Goal: Task Accomplishment & Management: Complete application form

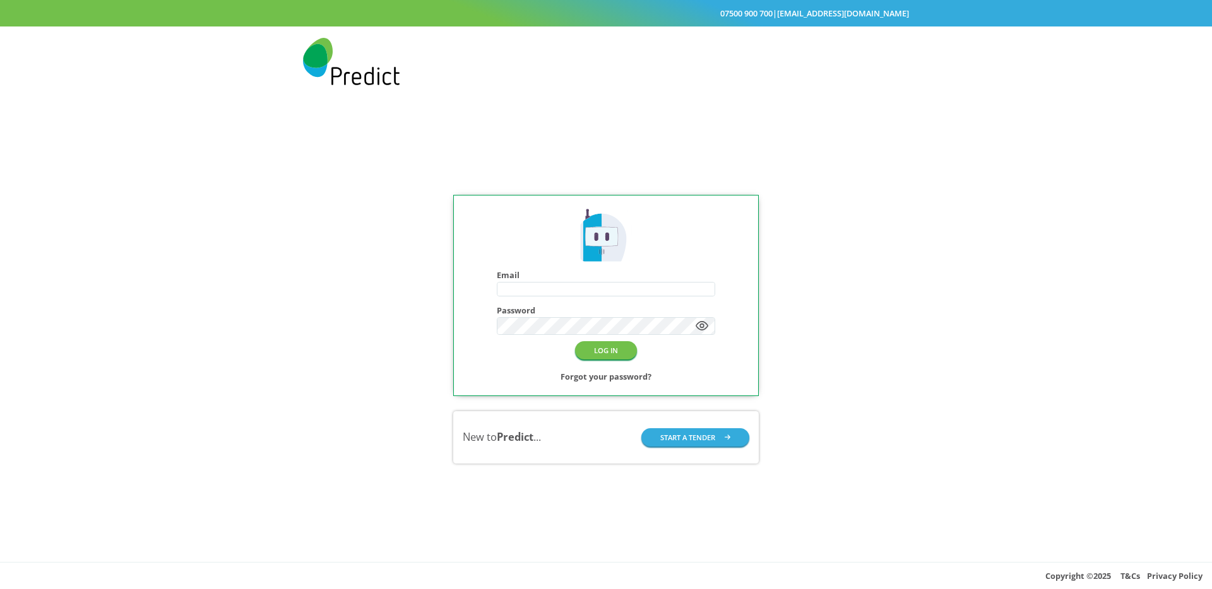
type input "**********"
click at [350, 216] on div "**********" at bounding box center [606, 330] width 1212 height 466
click at [610, 350] on button "LOG IN" at bounding box center [606, 350] width 62 height 18
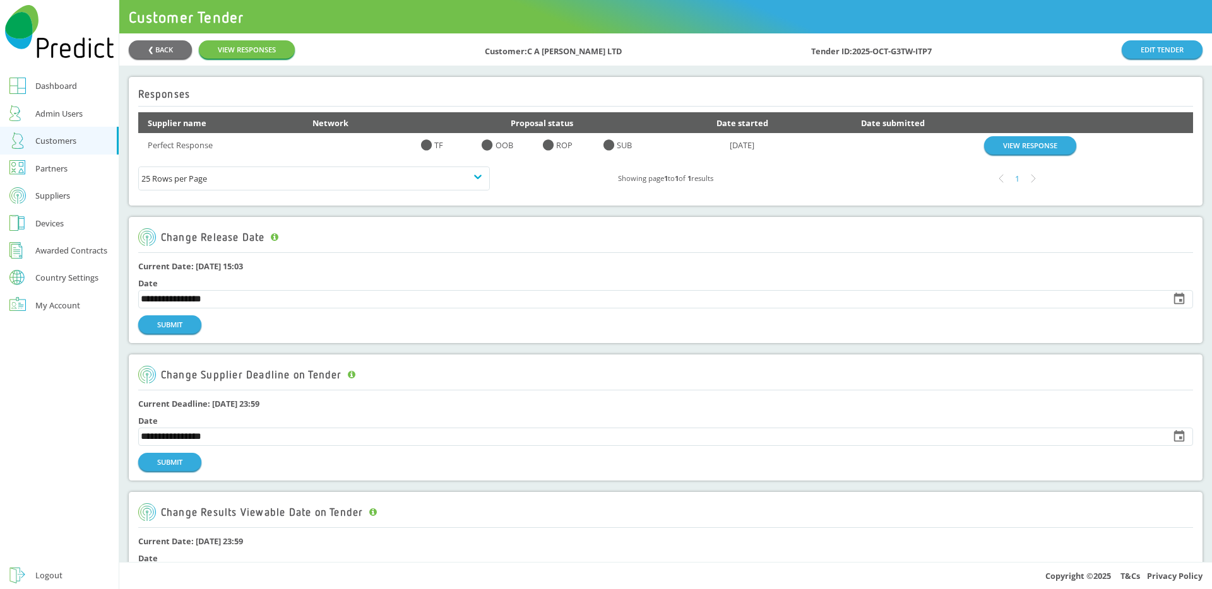
click at [56, 94] on link "Dashboard" at bounding box center [59, 86] width 119 height 28
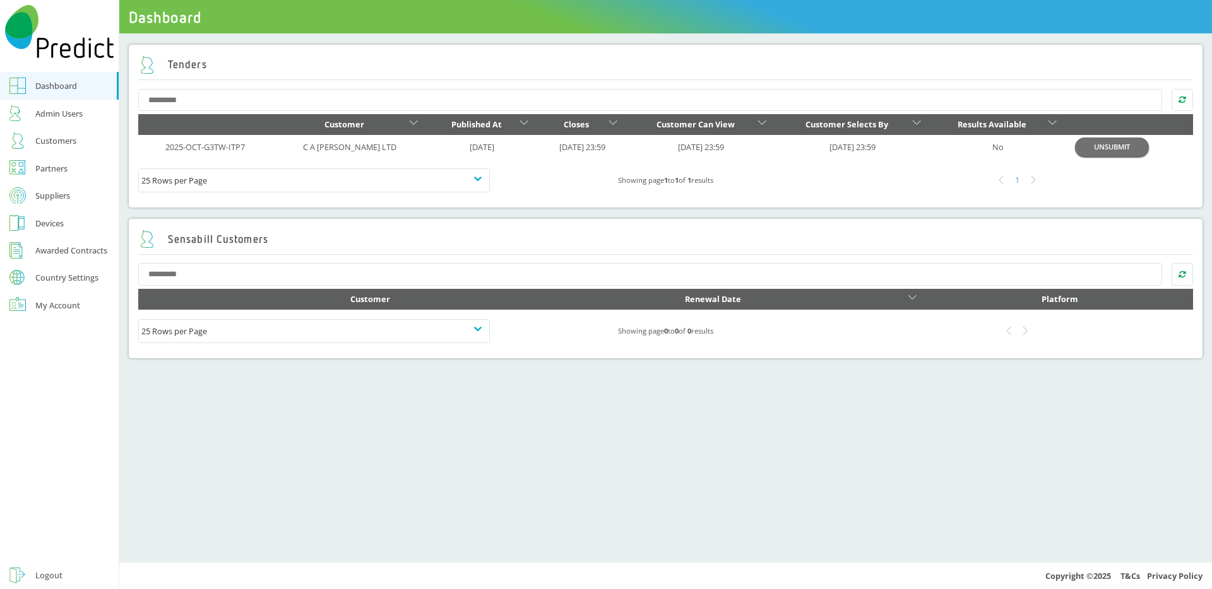
click at [59, 115] on div "Admin Users" at bounding box center [58, 113] width 47 height 15
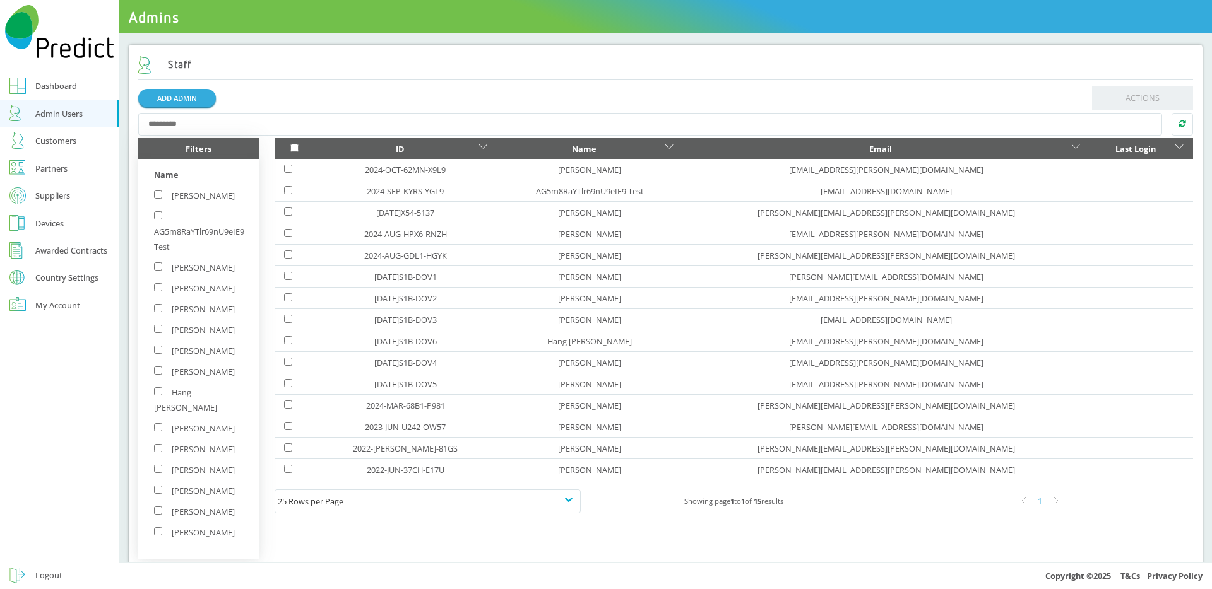
click at [69, 150] on link "Customers" at bounding box center [59, 141] width 119 height 28
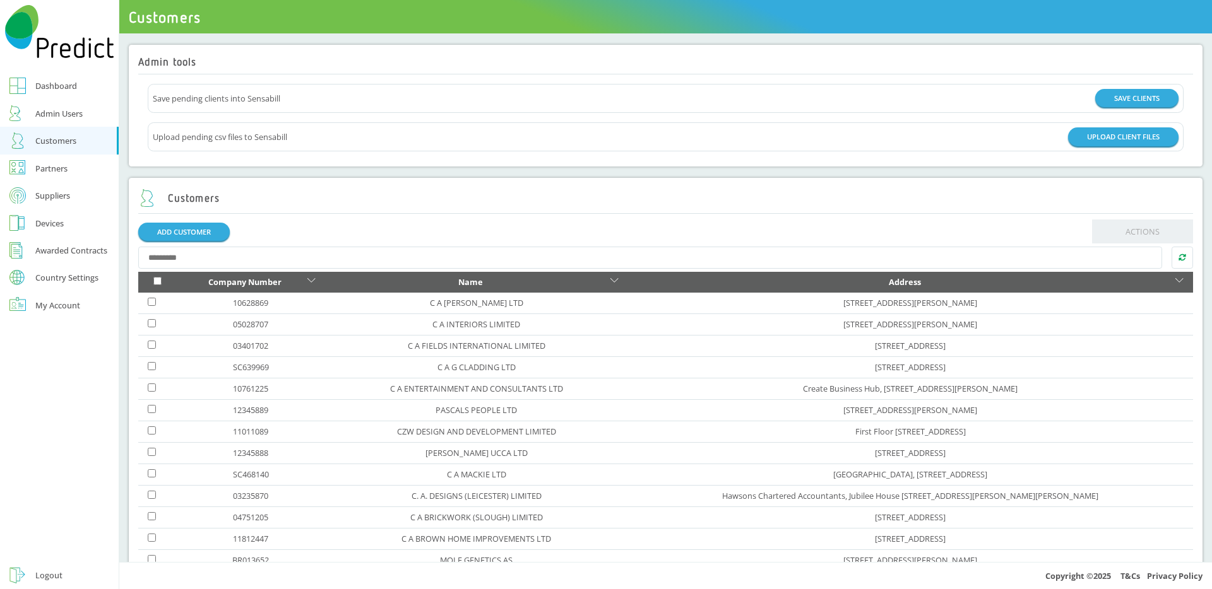
click at [52, 171] on div "Partners" at bounding box center [51, 168] width 32 height 15
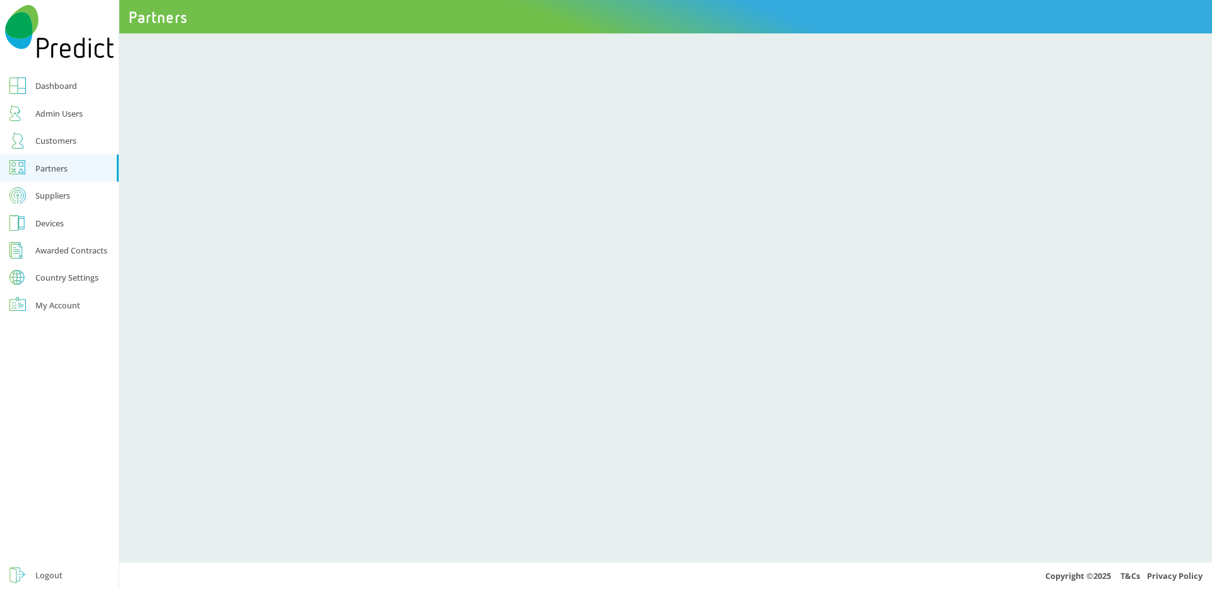
click at [61, 195] on div "Suppliers" at bounding box center [52, 195] width 35 height 15
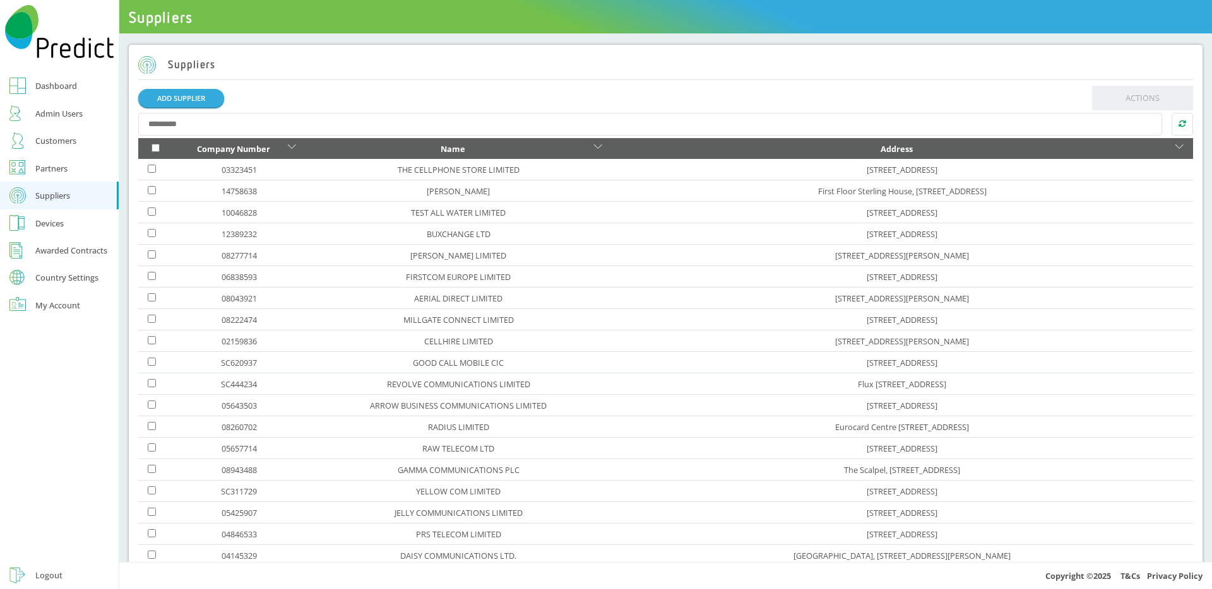
click at [74, 256] on div "Awarded Contracts" at bounding box center [71, 250] width 72 height 15
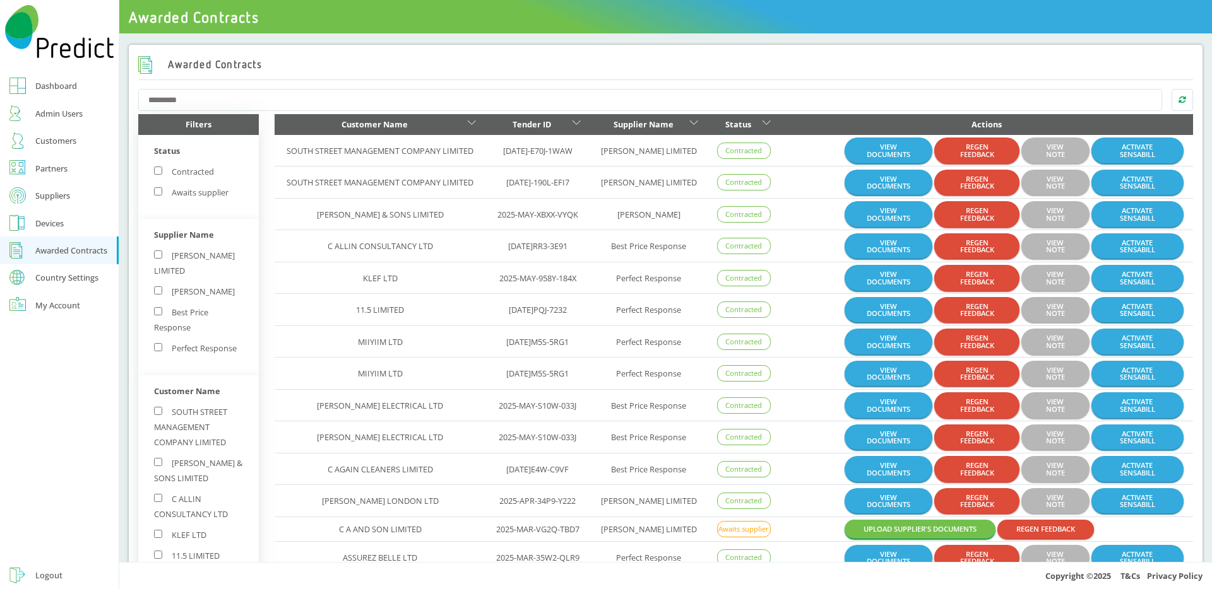
click at [72, 276] on div "Country Settings" at bounding box center [66, 278] width 63 height 8
click at [70, 96] on link "Dashboard" at bounding box center [59, 86] width 119 height 28
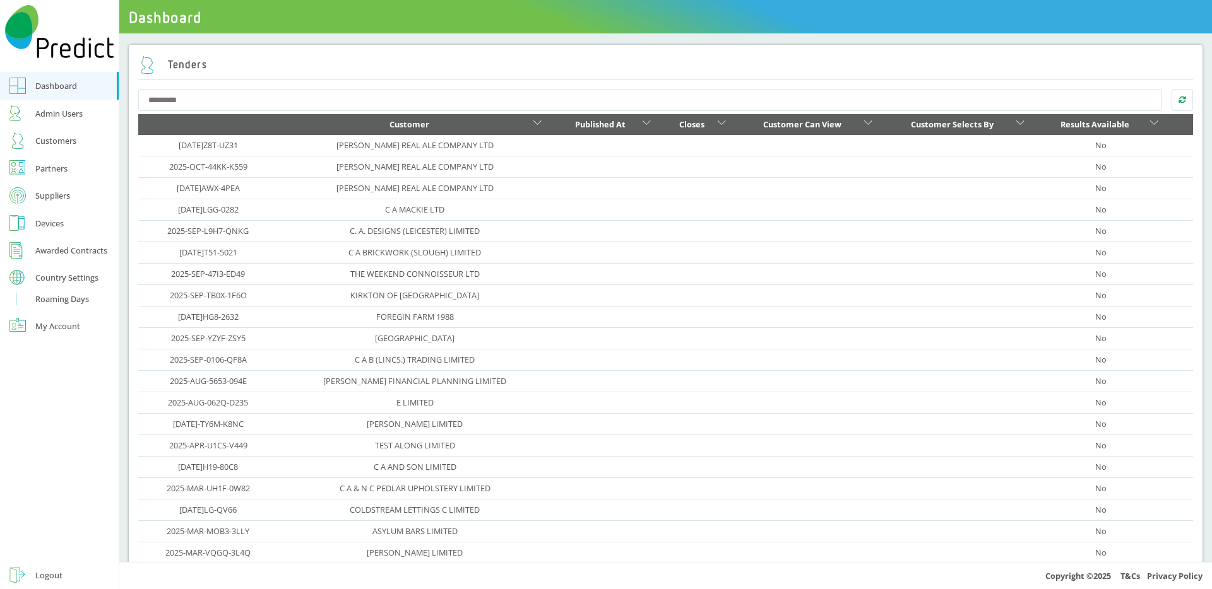
click at [42, 568] on div "Logout" at bounding box center [48, 575] width 27 height 15
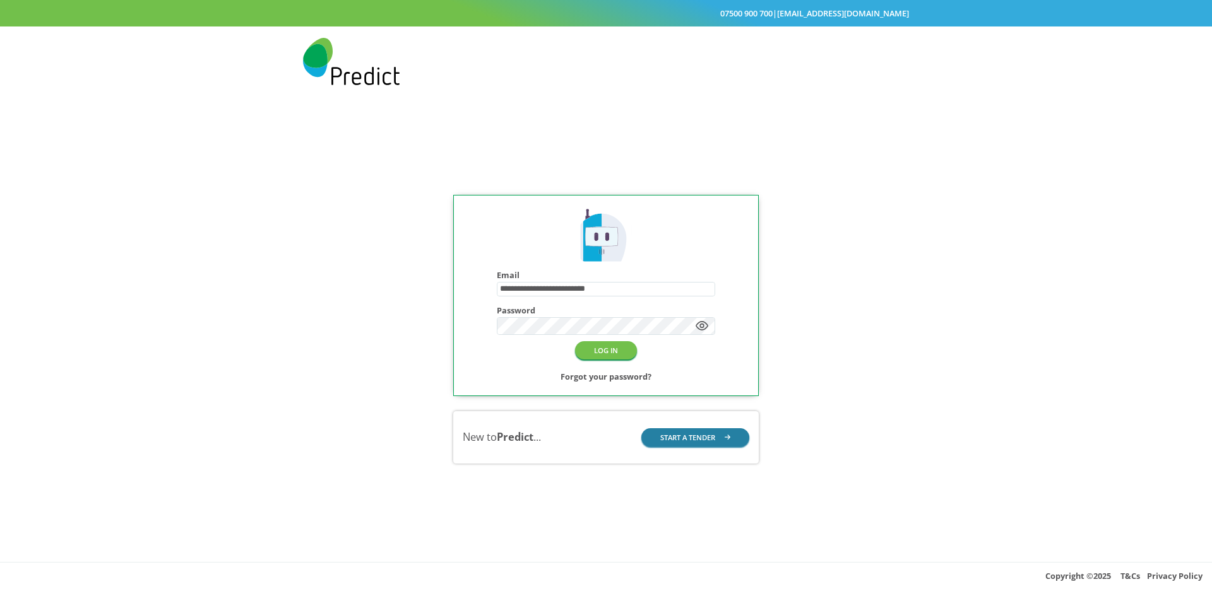
click at [680, 439] on button "START A TENDER" at bounding box center [695, 438] width 109 height 18
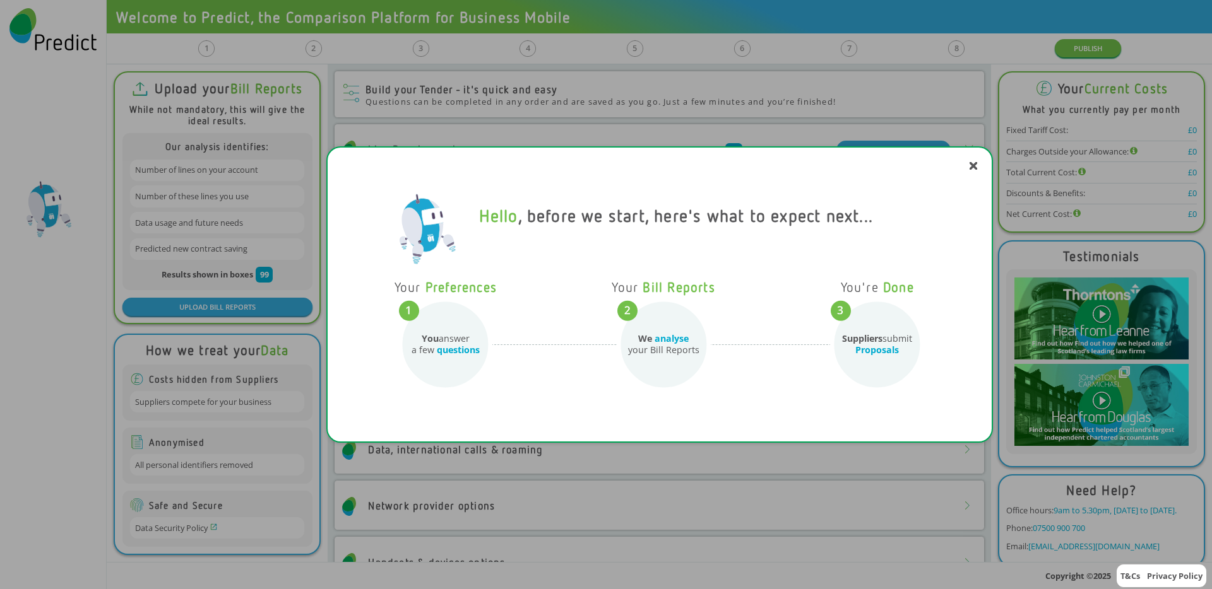
click at [971, 167] on icon at bounding box center [973, 166] width 6 height 6
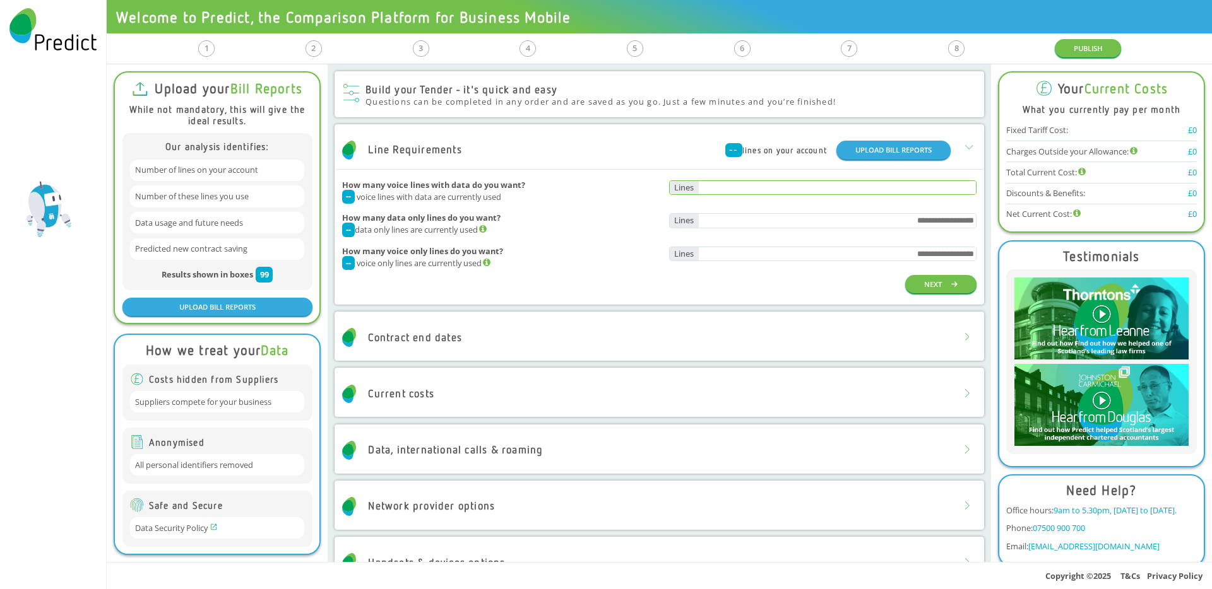
click at [767, 189] on input "text" at bounding box center [838, 188] width 278 height 14
click at [764, 225] on input "text" at bounding box center [838, 221] width 278 height 14
click at [744, 262] on div at bounding box center [823, 254] width 308 height 15
click at [547, 353] on div "Contract end dates" at bounding box center [659, 338] width 646 height 38
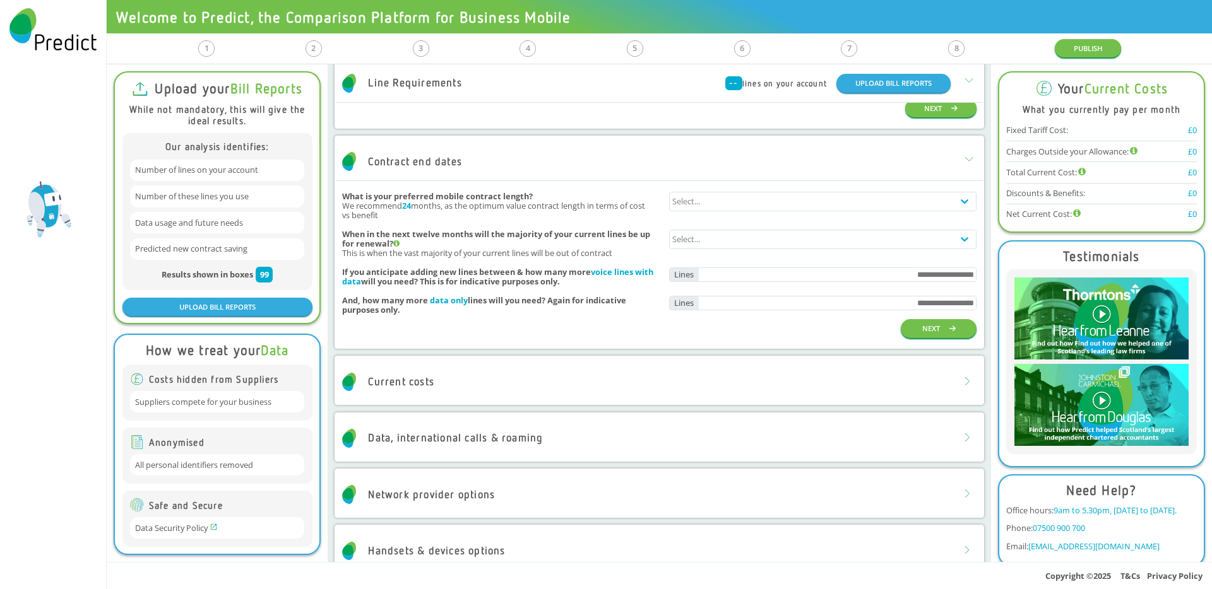
click at [528, 377] on div "Current costs" at bounding box center [659, 383] width 646 height 38
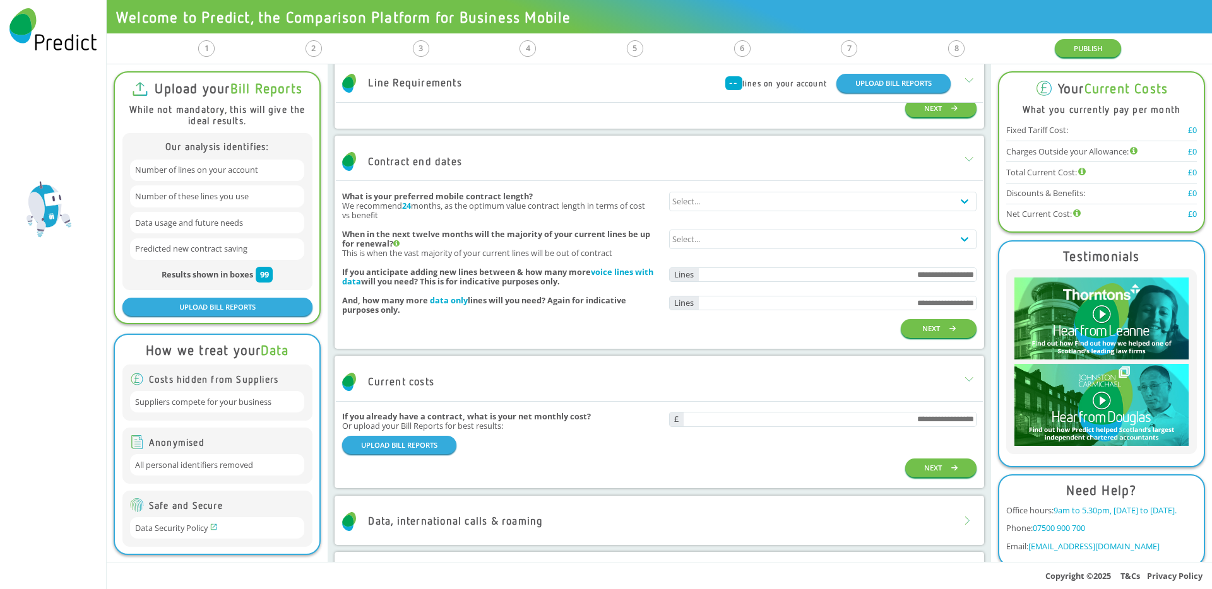
scroll to position [454, 0]
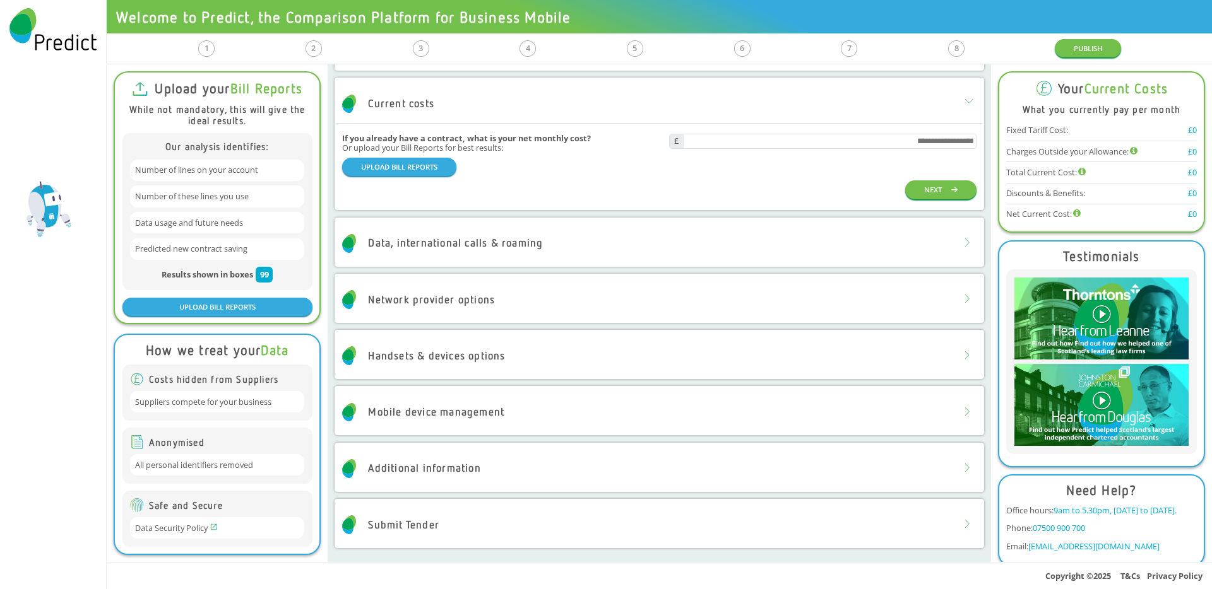
click at [622, 239] on div "Data, international calls & roaming" at bounding box center [659, 244] width 646 height 38
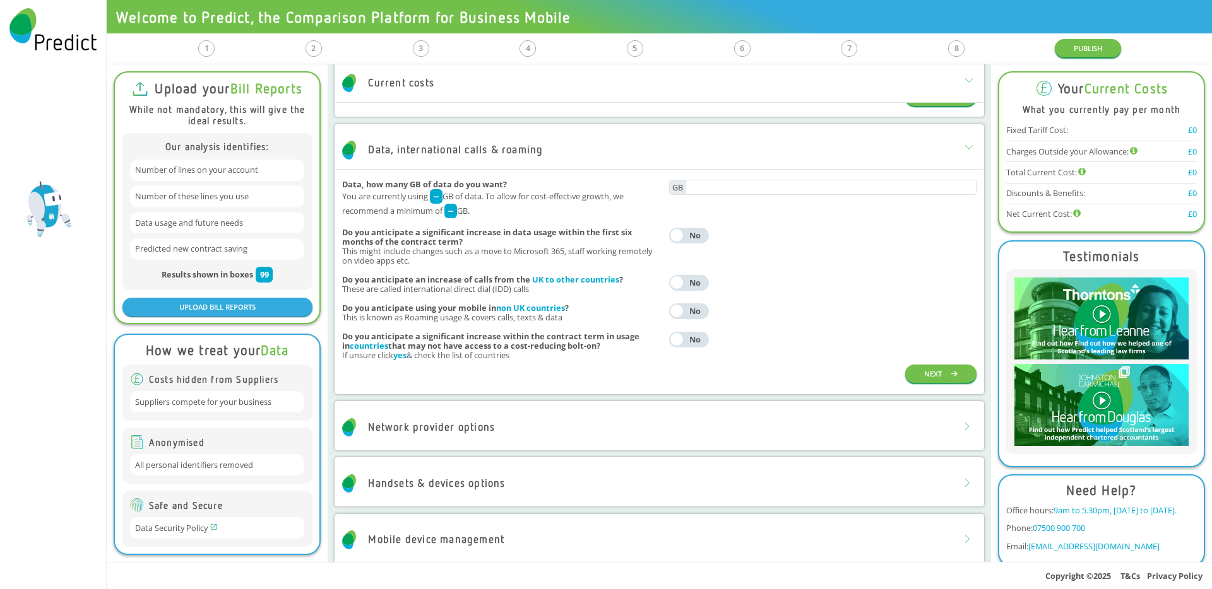
click at [548, 418] on div "Network provider options" at bounding box center [659, 427] width 646 height 38
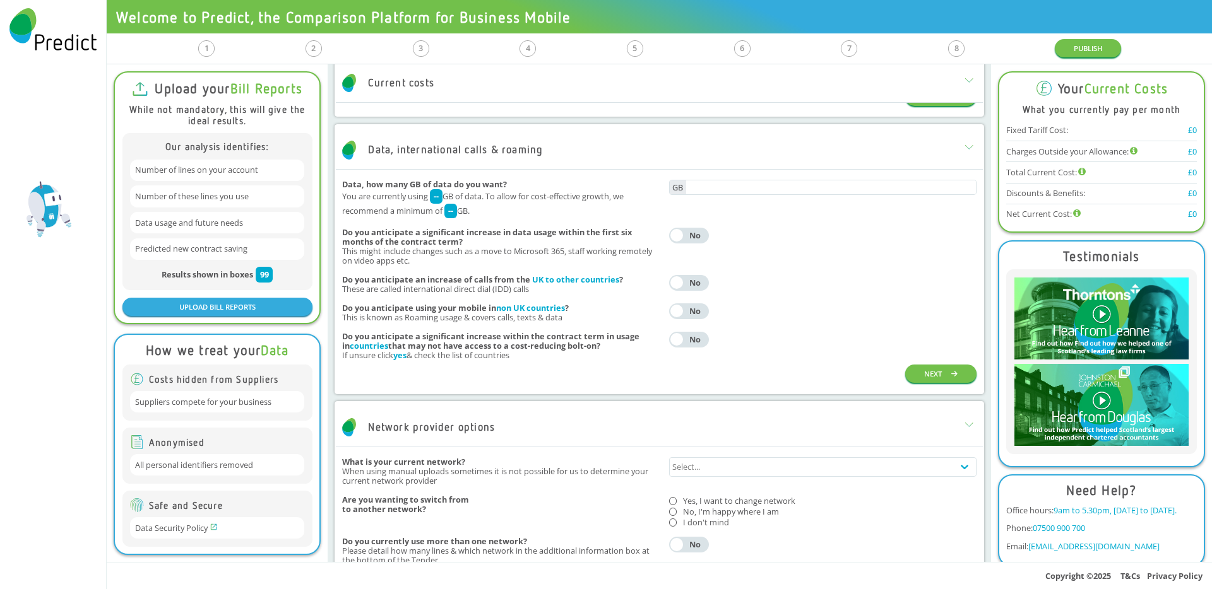
scroll to position [802, 0]
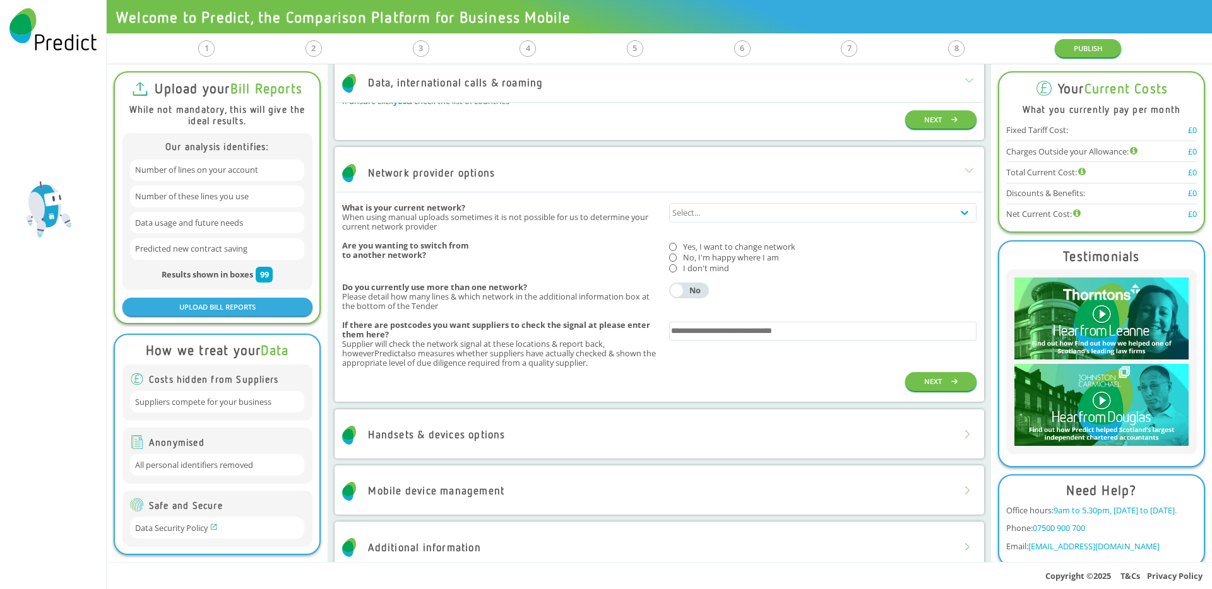
click at [540, 423] on div "Handsets & devices options" at bounding box center [659, 436] width 646 height 38
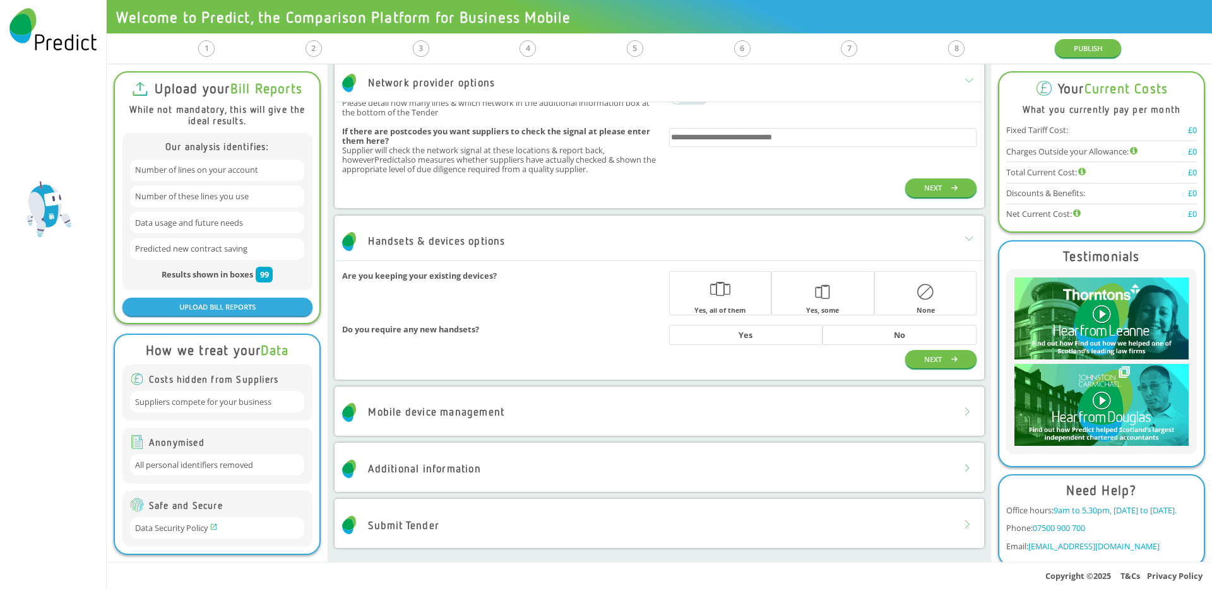
click at [559, 413] on div "Mobile device management" at bounding box center [659, 413] width 646 height 38
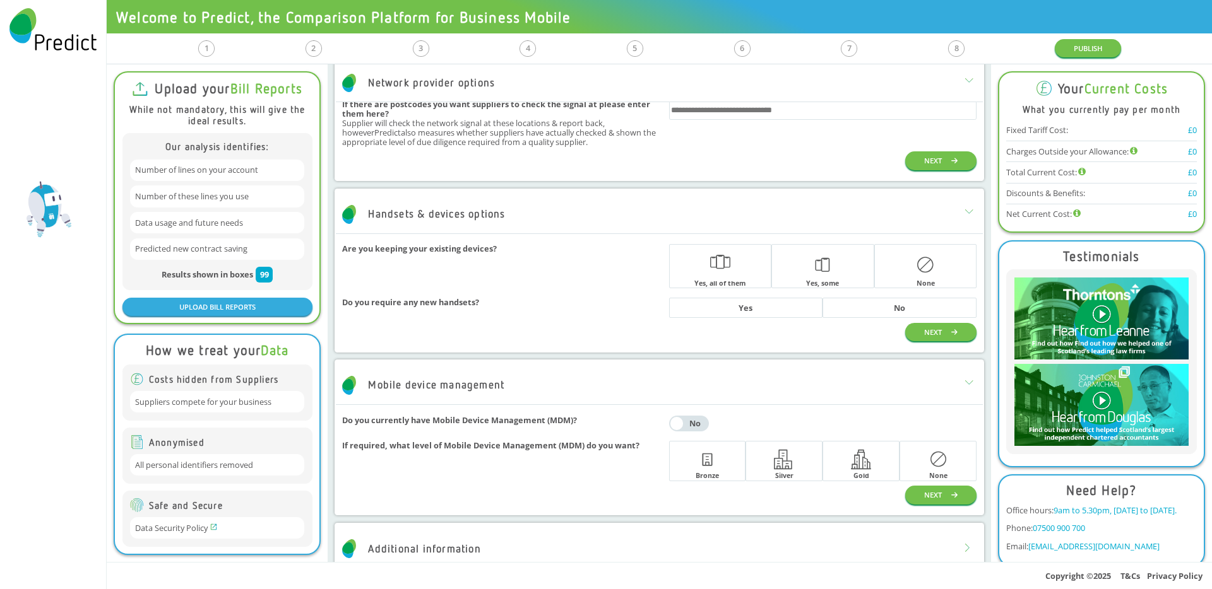
scroll to position [1103, 0]
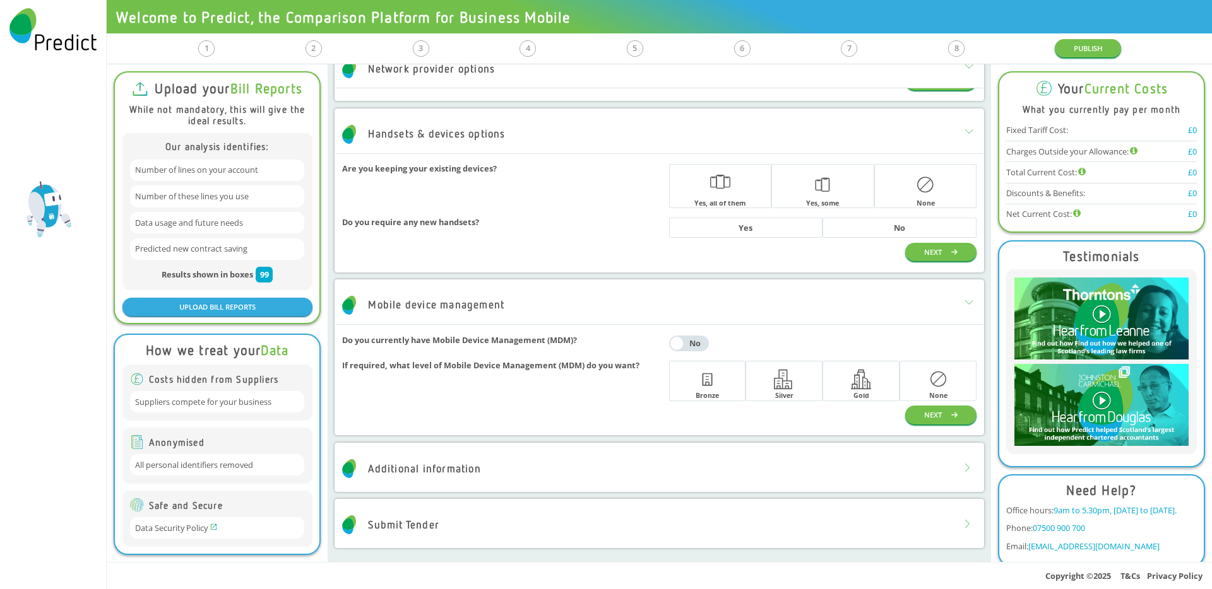
click at [526, 458] on div "Additional information" at bounding box center [659, 469] width 646 height 38
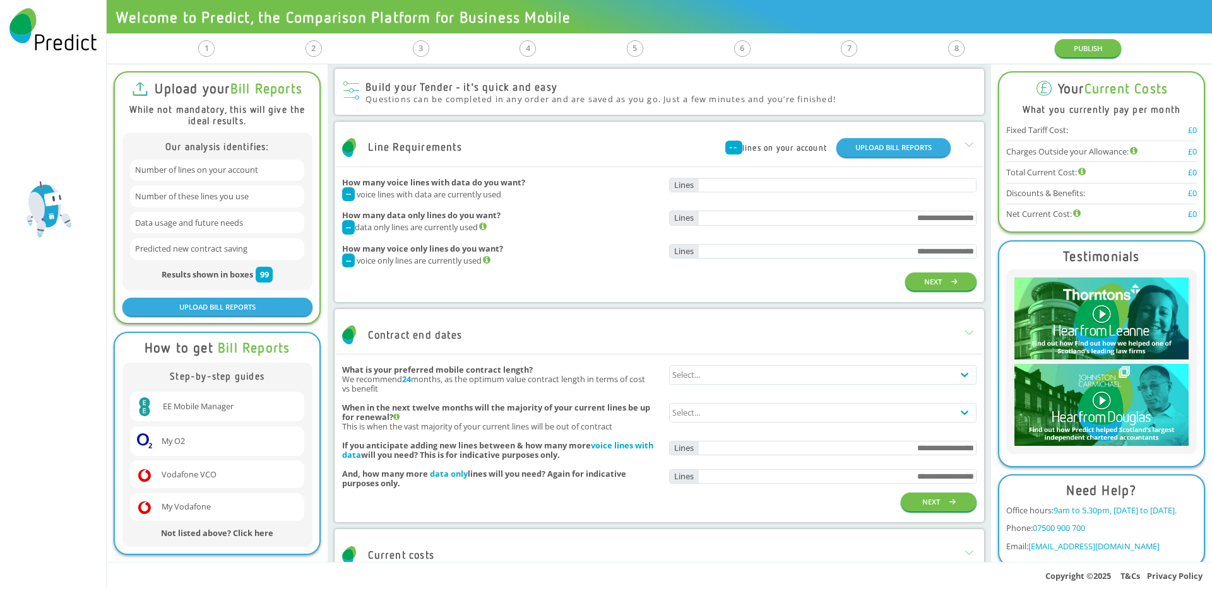
scroll to position [0, 0]
